Goal: Task Accomplishment & Management: Use online tool/utility

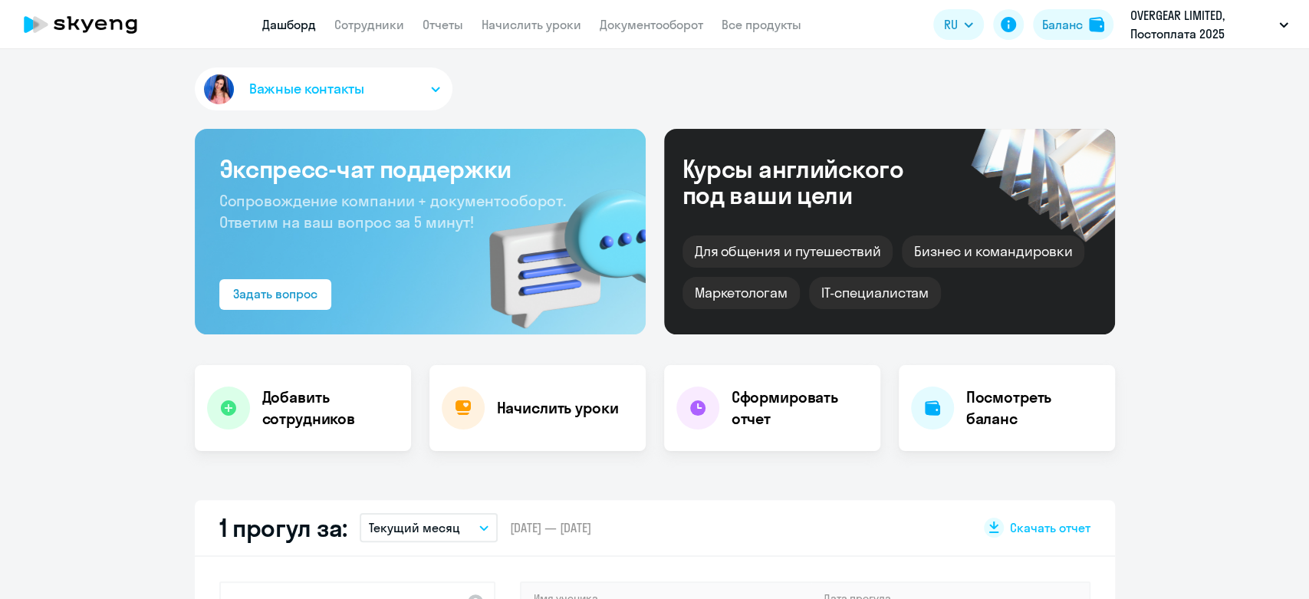
select select "30"
click at [528, 33] on app-menu-item-link "Начислить уроки" at bounding box center [531, 24] width 100 height 19
click at [528, 31] on link "Начислить уроки" at bounding box center [531, 24] width 100 height 15
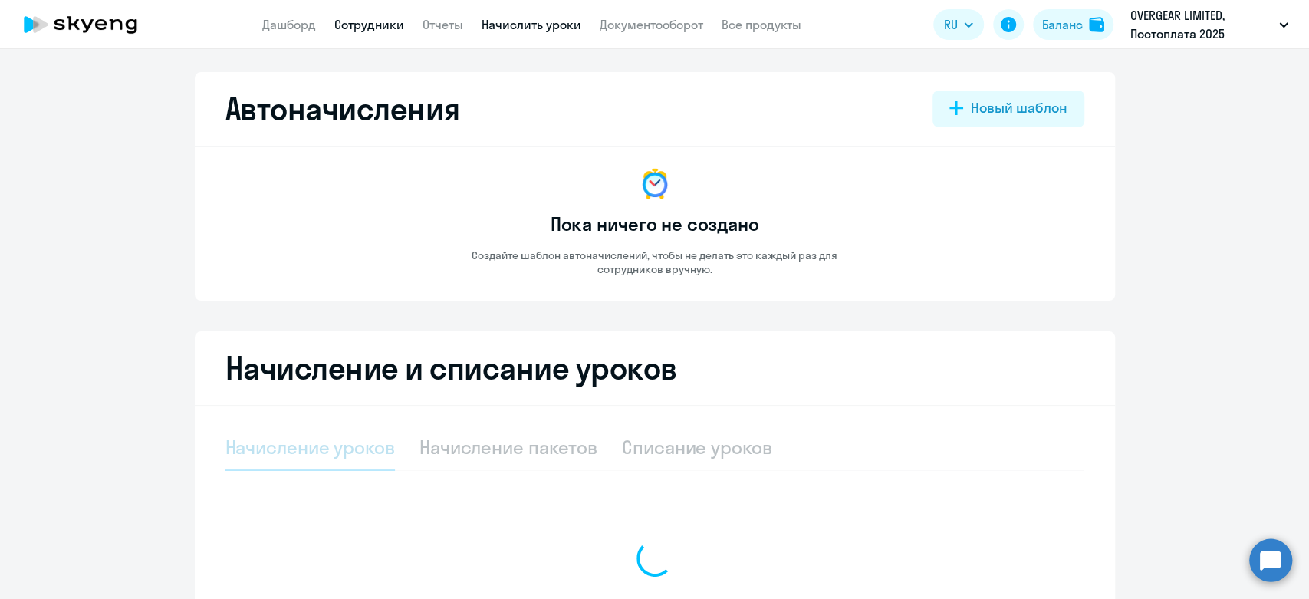
click at [373, 32] on link "Сотрудники" at bounding box center [369, 24] width 70 height 15
select select "30"
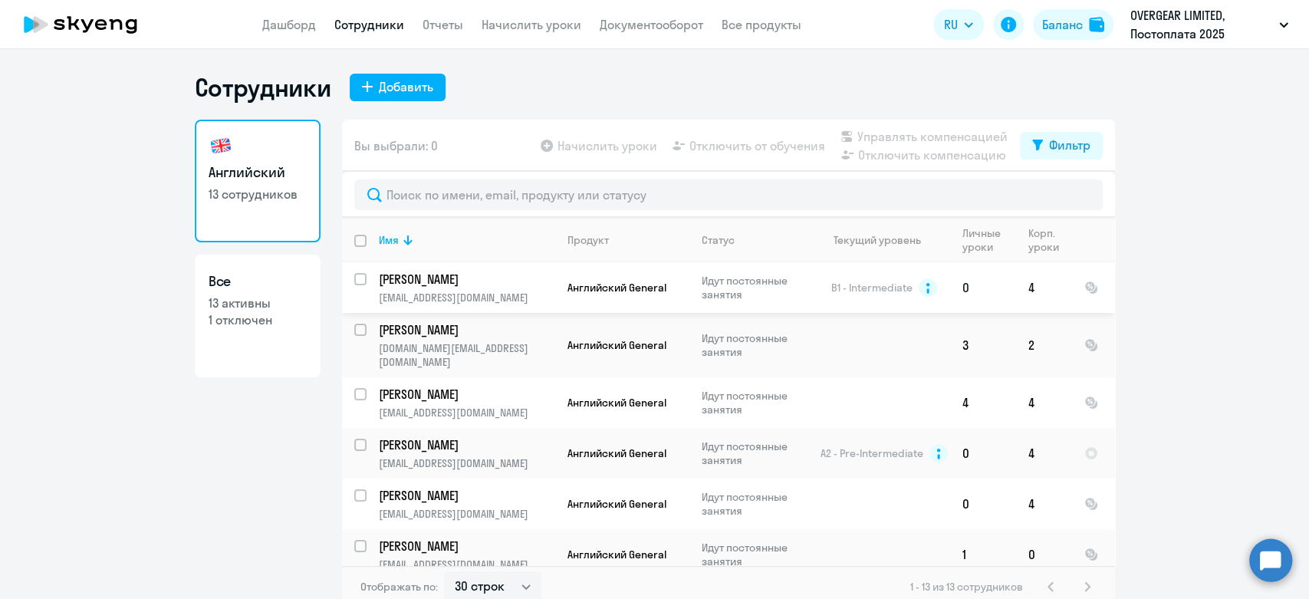
click at [354, 281] on input "select row 2186279" at bounding box center [369, 288] width 31 height 31
checkbox input "true"
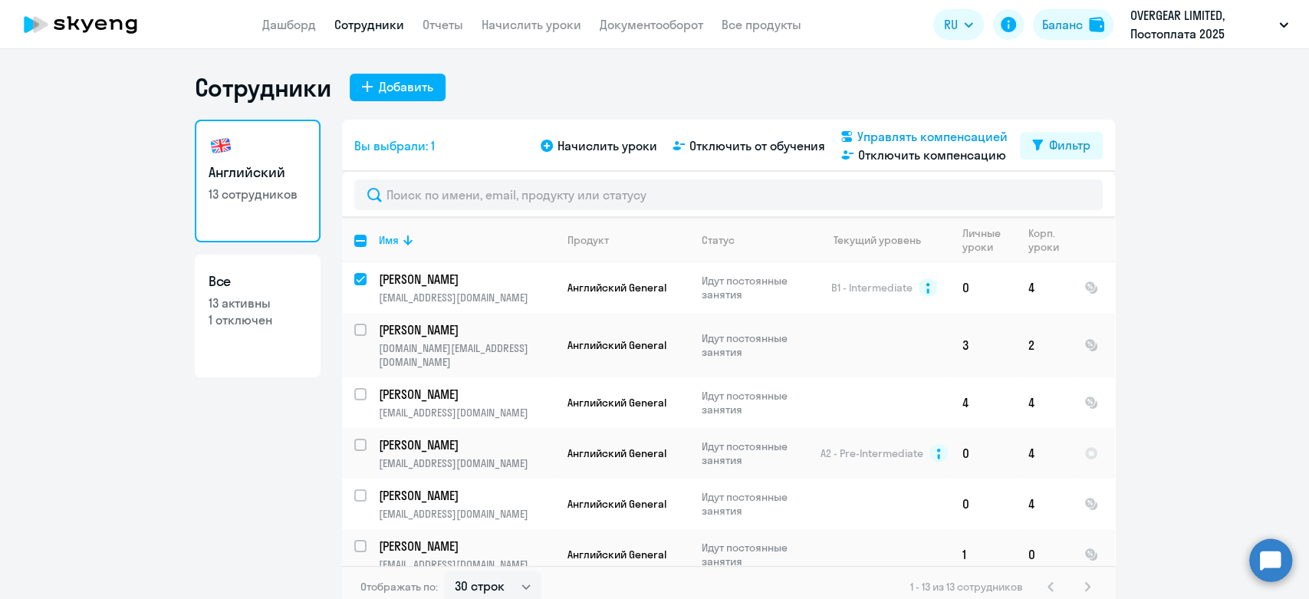
click at [906, 133] on span "Управлять компенсацией" at bounding box center [932, 136] width 150 height 18
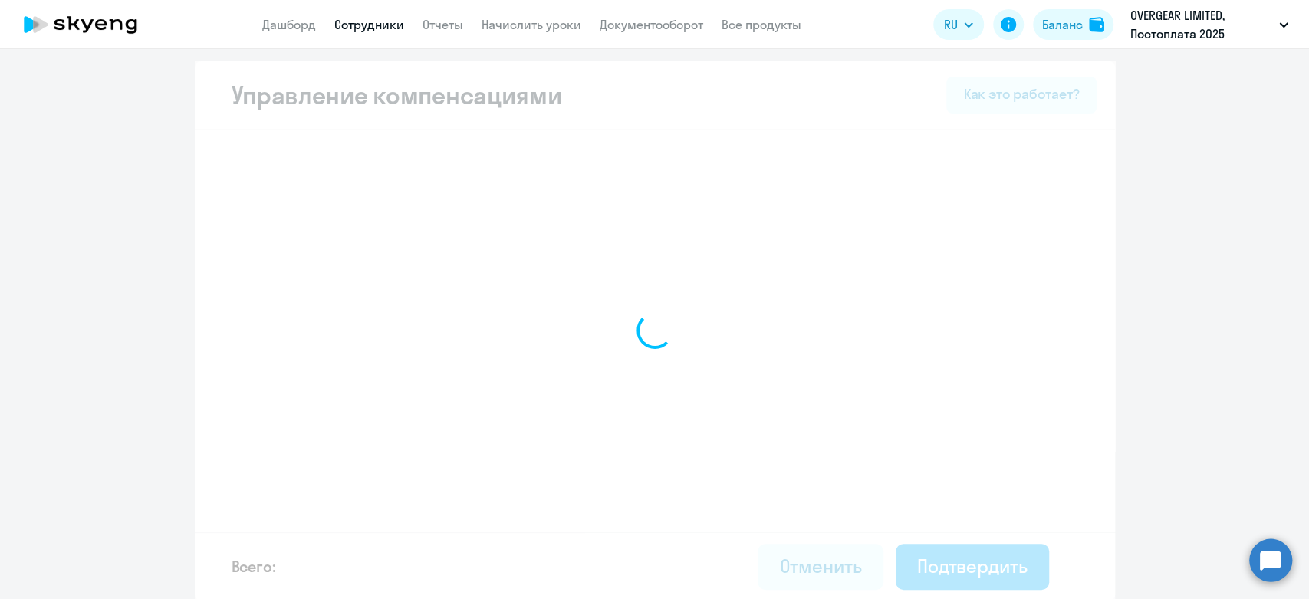
select select "MONTHLY"
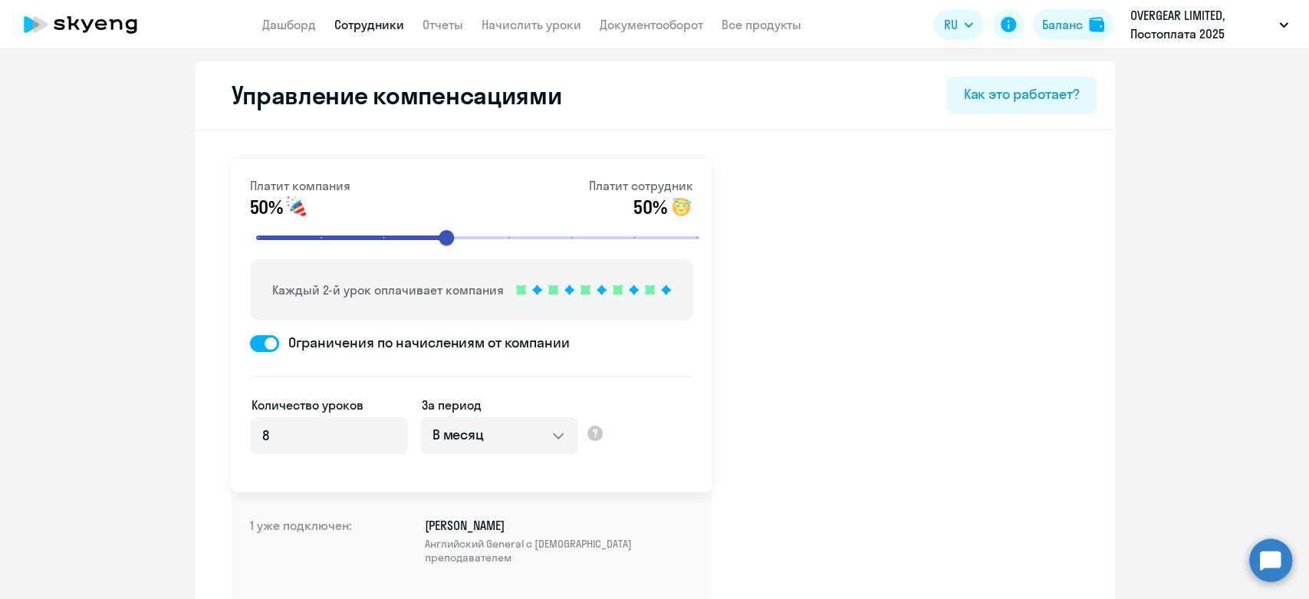
select select "30"
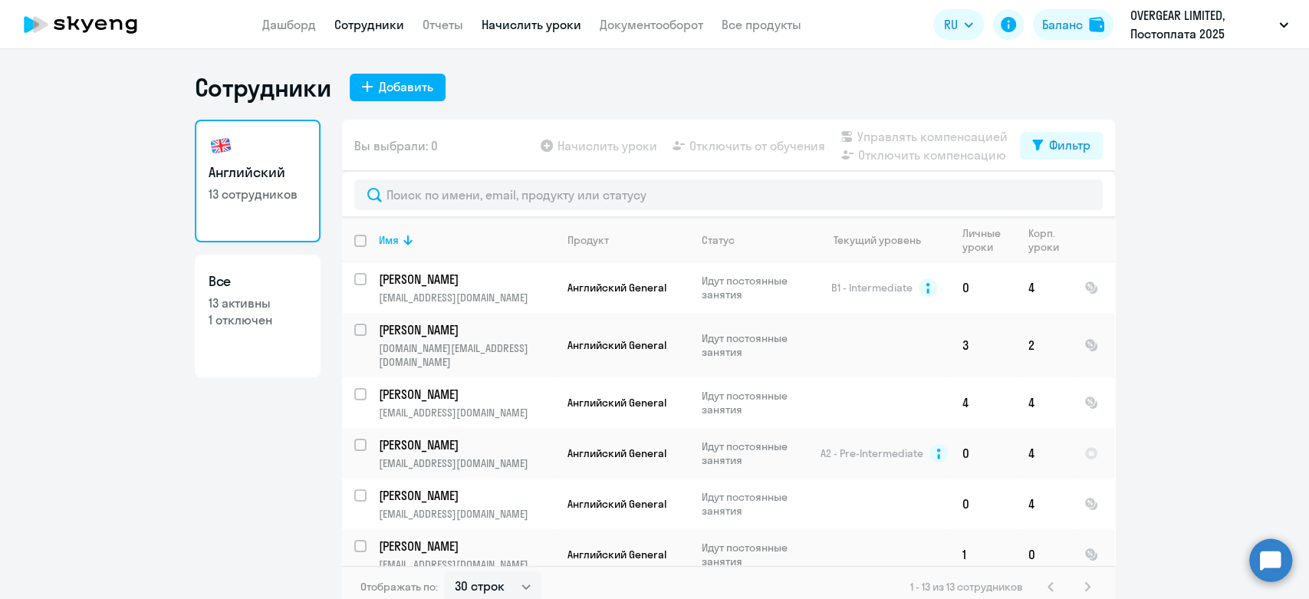
click at [537, 29] on link "Начислить уроки" at bounding box center [531, 24] width 100 height 15
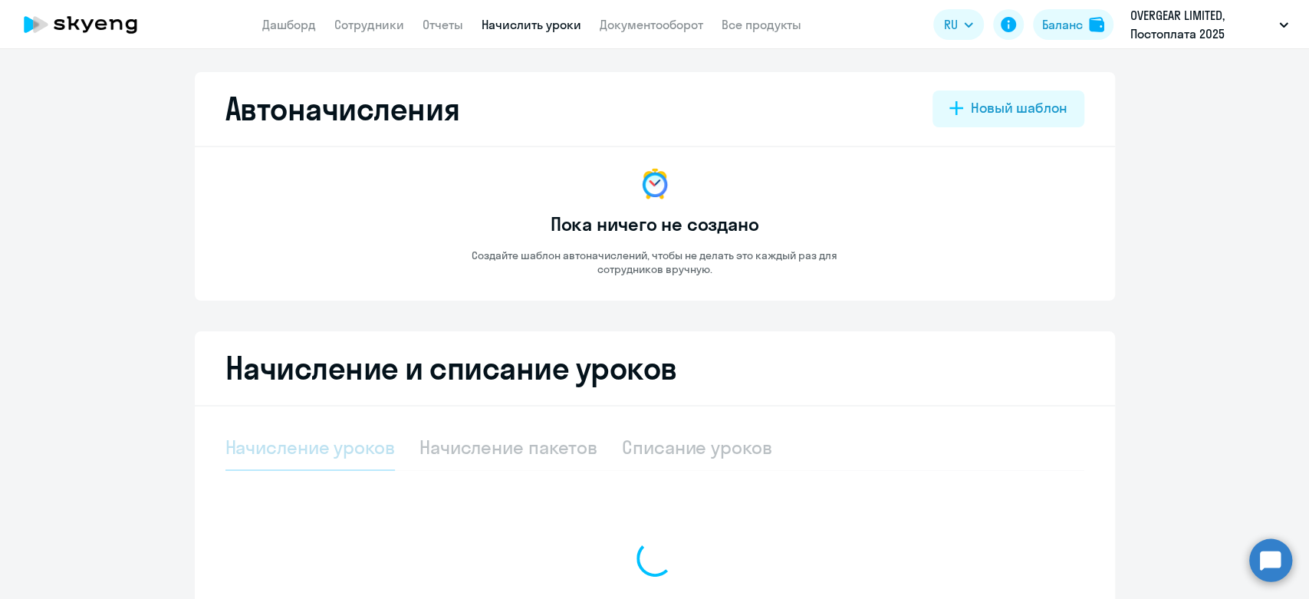
select select "10"
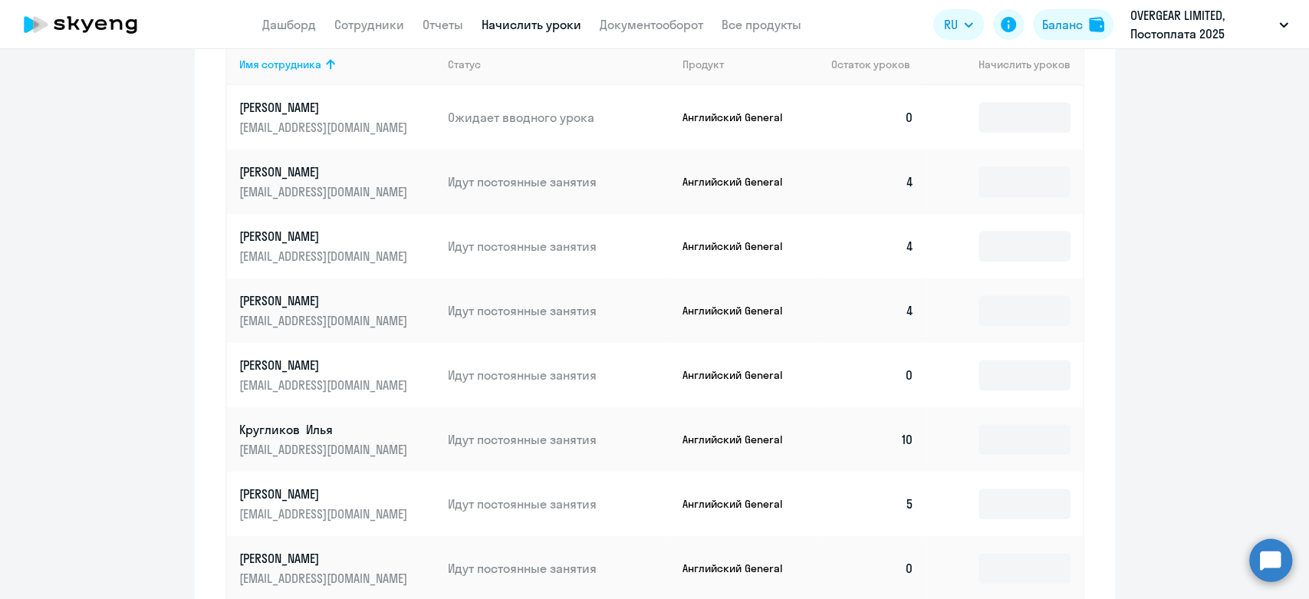
scroll to position [255, 0]
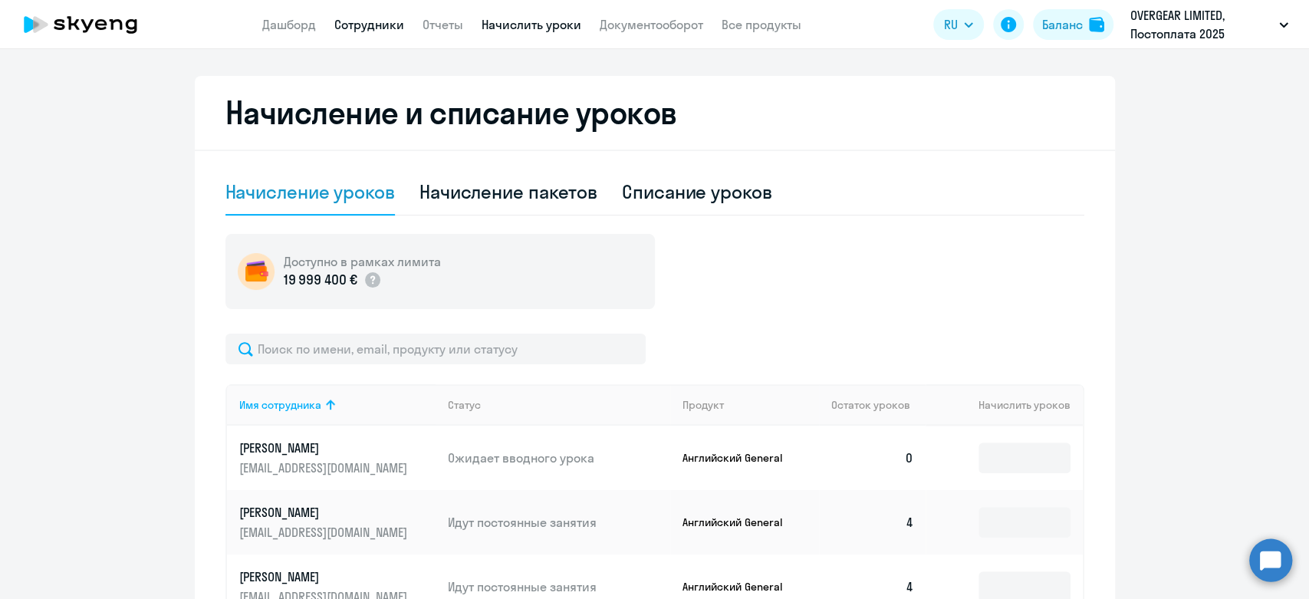
click at [375, 28] on link "Сотрудники" at bounding box center [369, 24] width 70 height 15
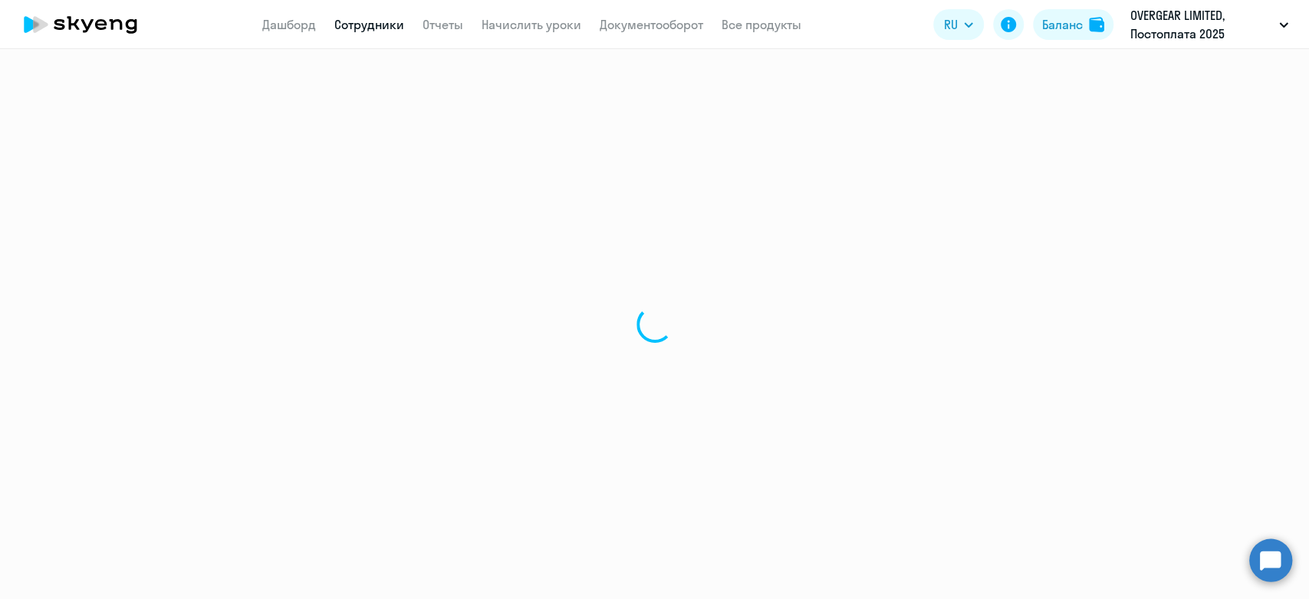
select select "30"
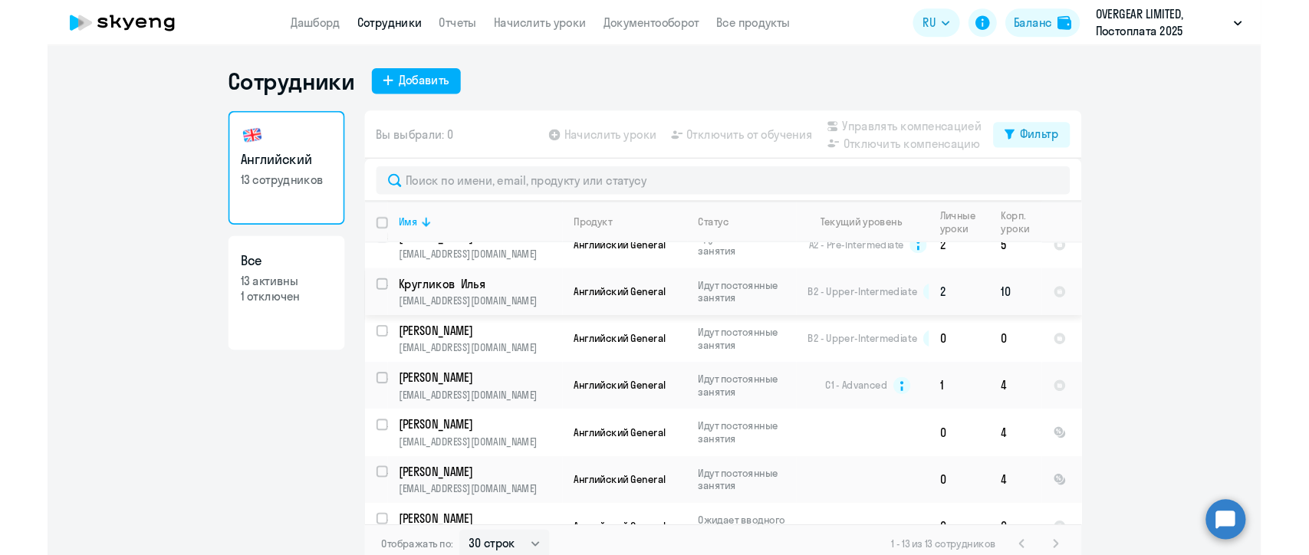
scroll to position [255, 0]
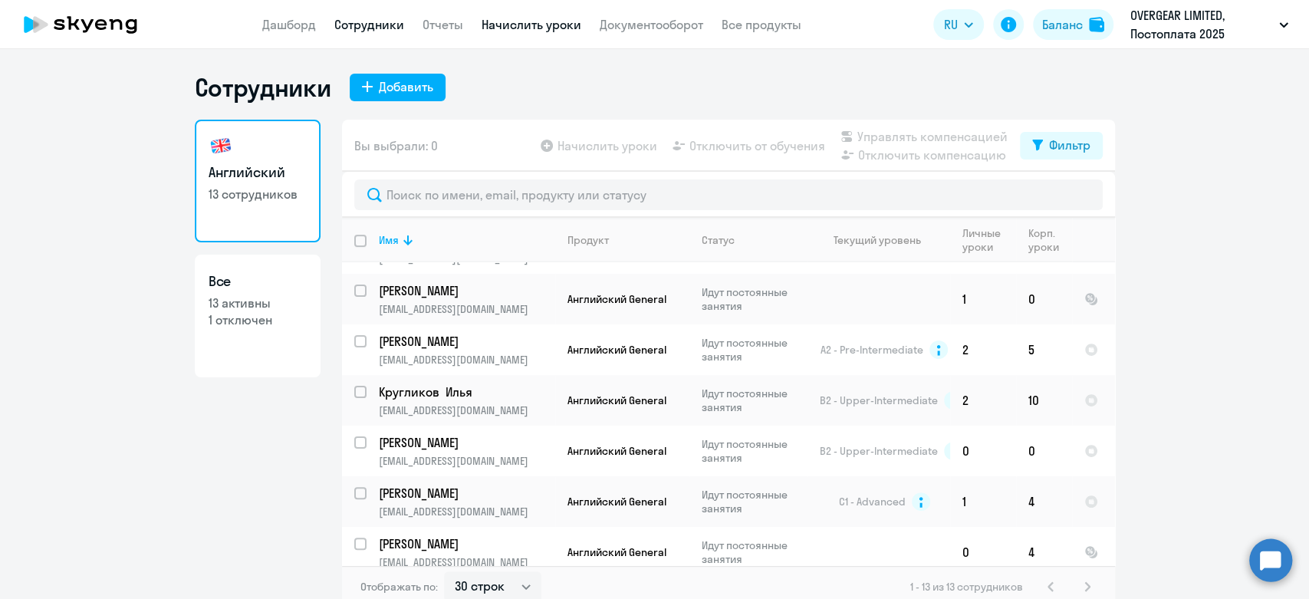
click at [520, 32] on link "Начислить уроки" at bounding box center [531, 24] width 100 height 15
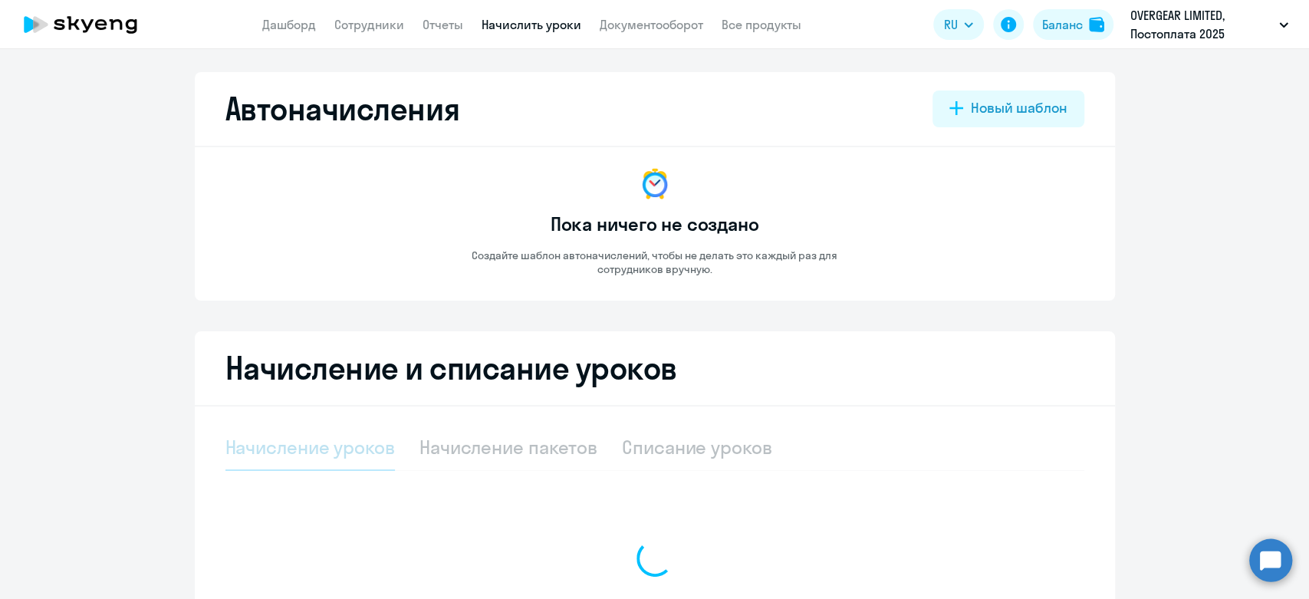
select select "10"
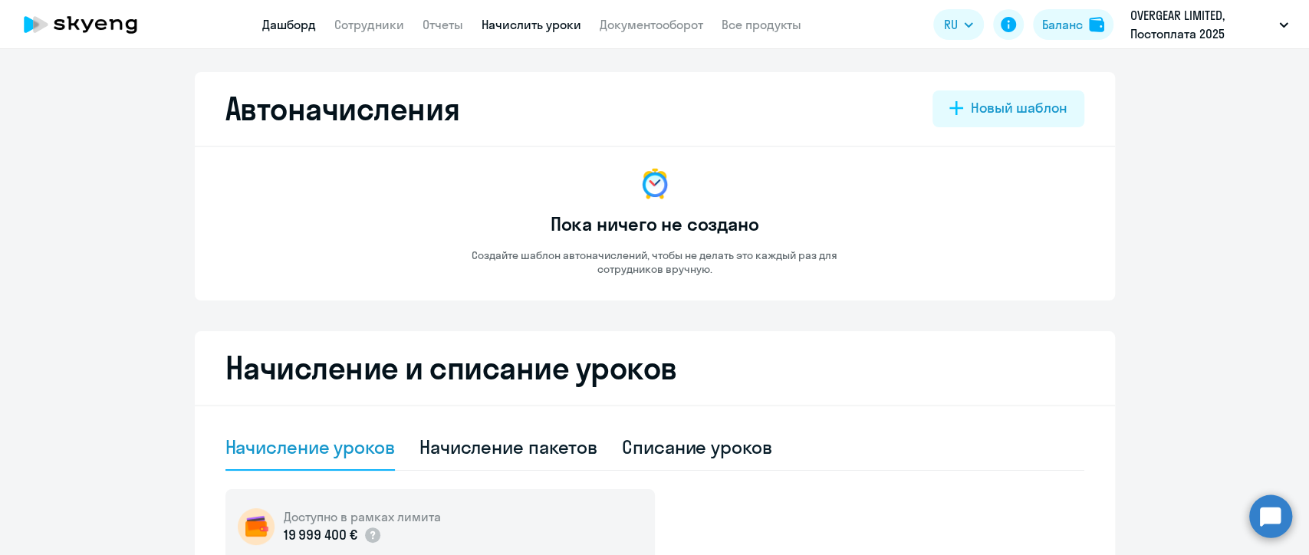
click at [304, 23] on link "Дашборд" at bounding box center [289, 24] width 54 height 15
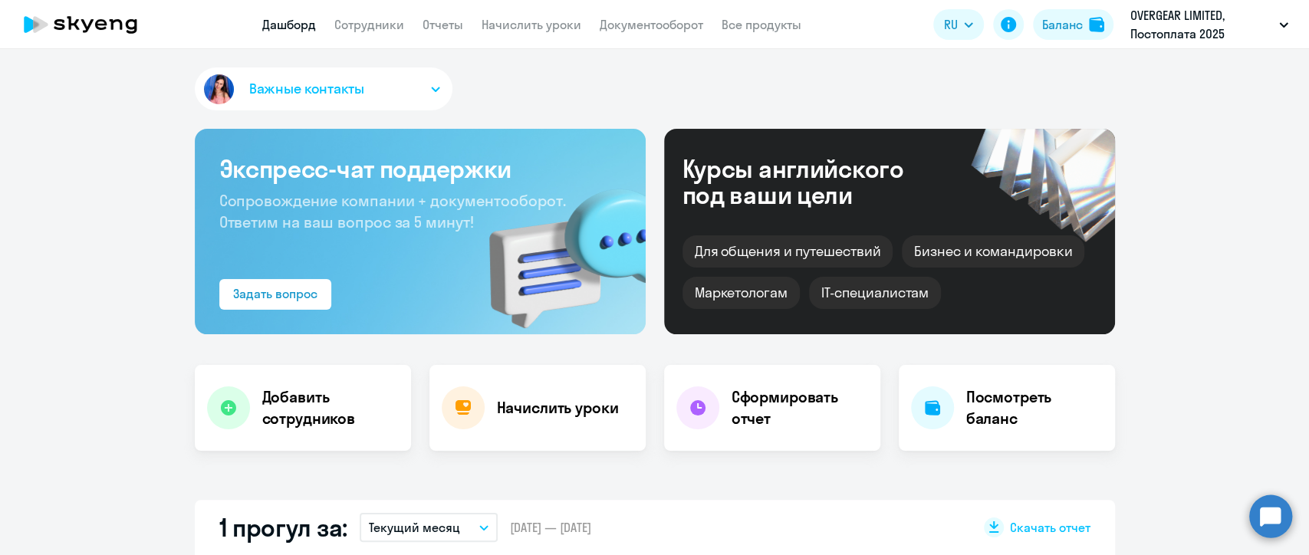
select select "30"
click at [504, 23] on link "Начислить уроки" at bounding box center [531, 24] width 100 height 15
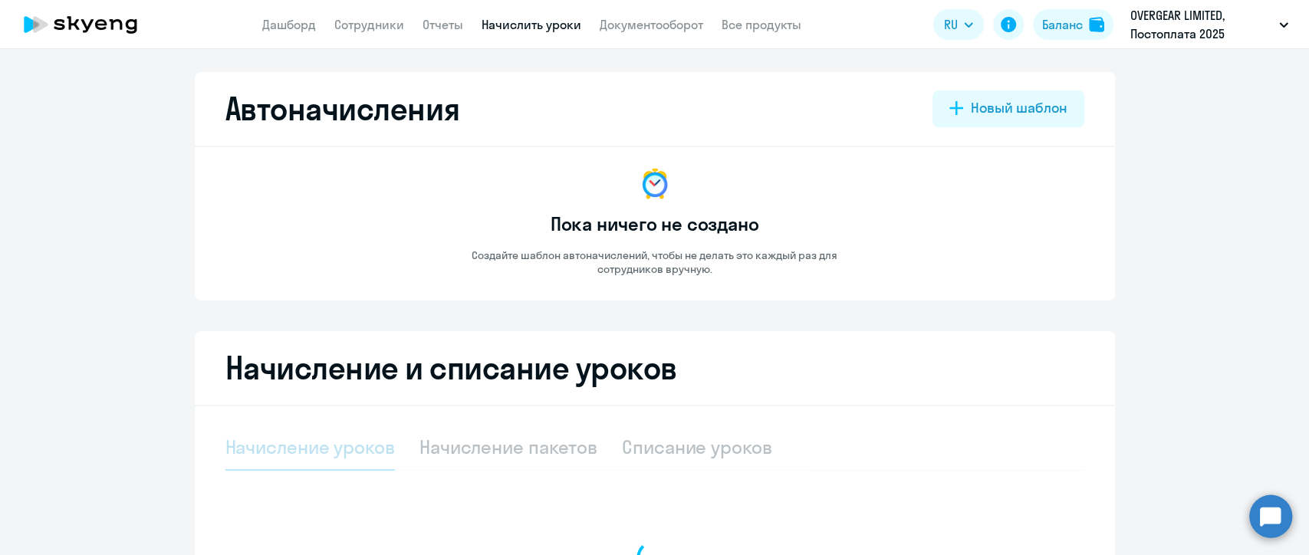
select select "10"
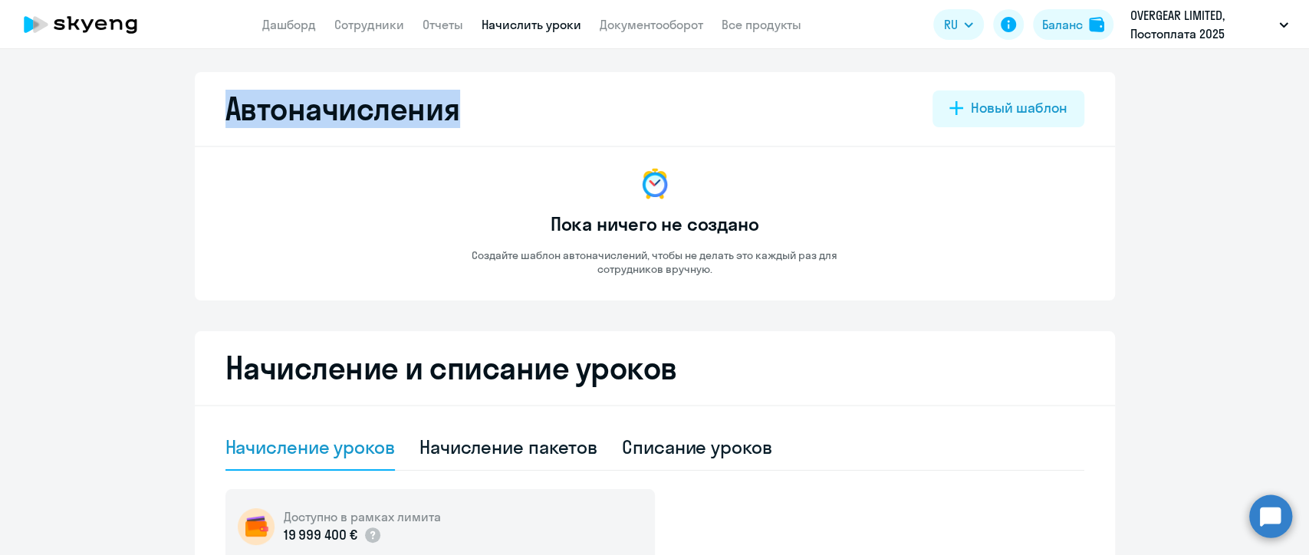
drag, startPoint x: 199, startPoint y: 104, endPoint x: 496, endPoint y: 121, distance: 297.9
click at [496, 121] on div "Автоначисления Новый шаблон Пока ничего не создано Создайте шаблон автоначислен…" at bounding box center [655, 186] width 920 height 228
drag, startPoint x: 517, startPoint y: 121, endPoint x: 450, endPoint y: 254, distance: 148.4
click at [517, 122] on div "Автоначисления [GEOGRAPHIC_DATA]" at bounding box center [654, 108] width 859 height 37
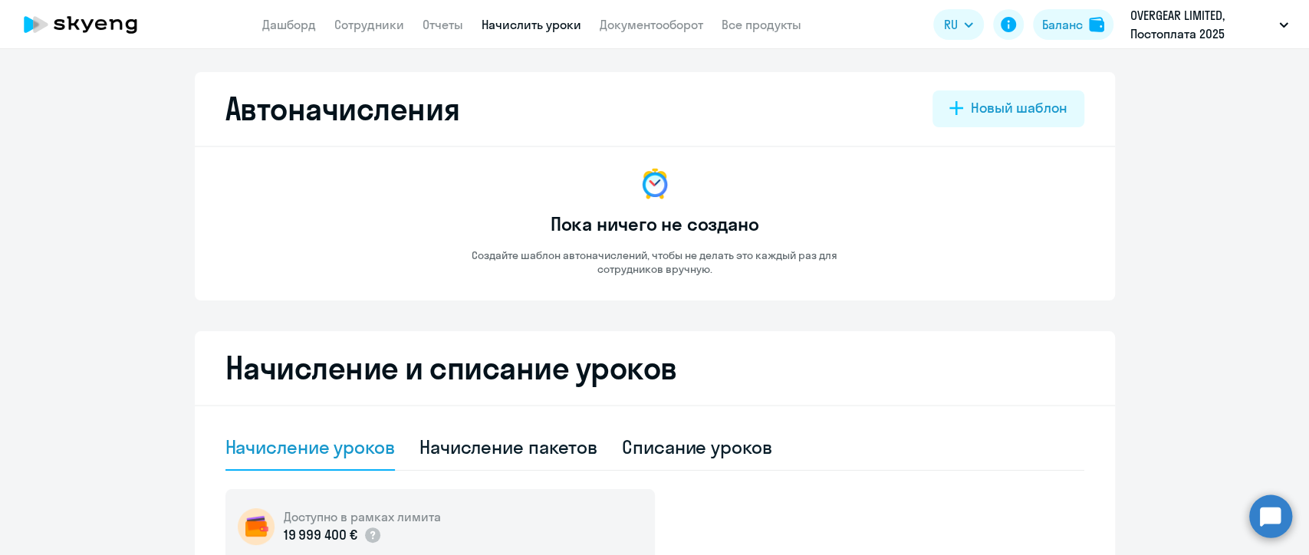
click at [514, 225] on div "Пока ничего не создано Создайте шаблон автоначислений, чтобы не делать это кажд…" at bounding box center [654, 221] width 429 height 110
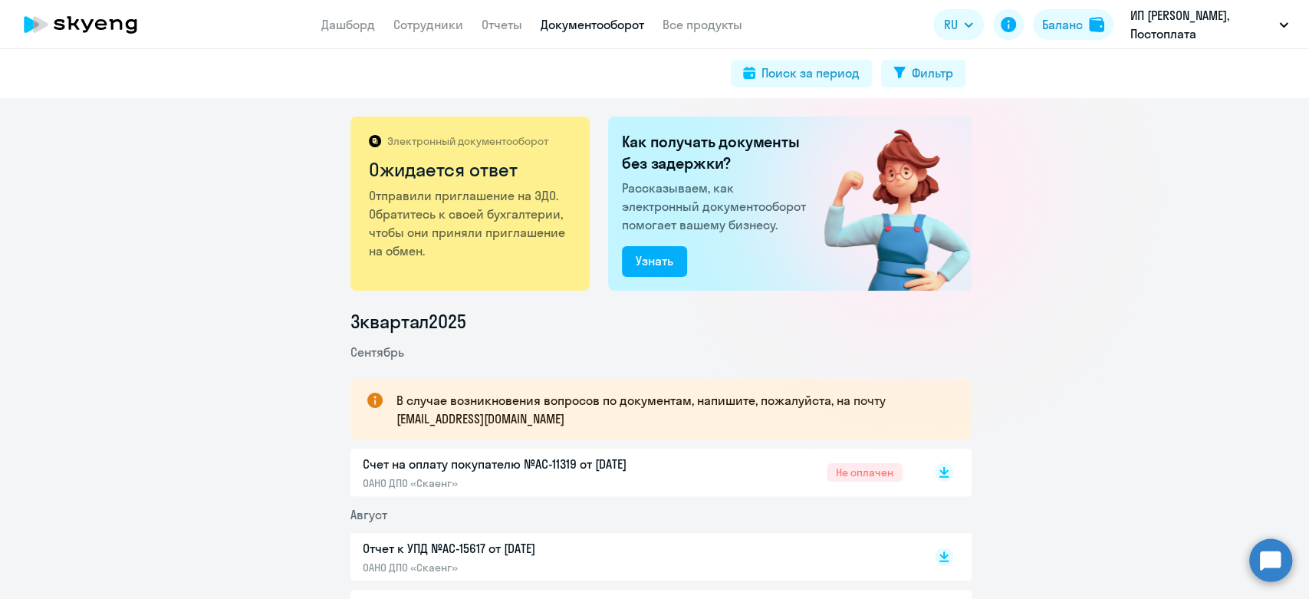
scroll to position [85, 0]
